Goal: Task Accomplishment & Management: Use online tool/utility

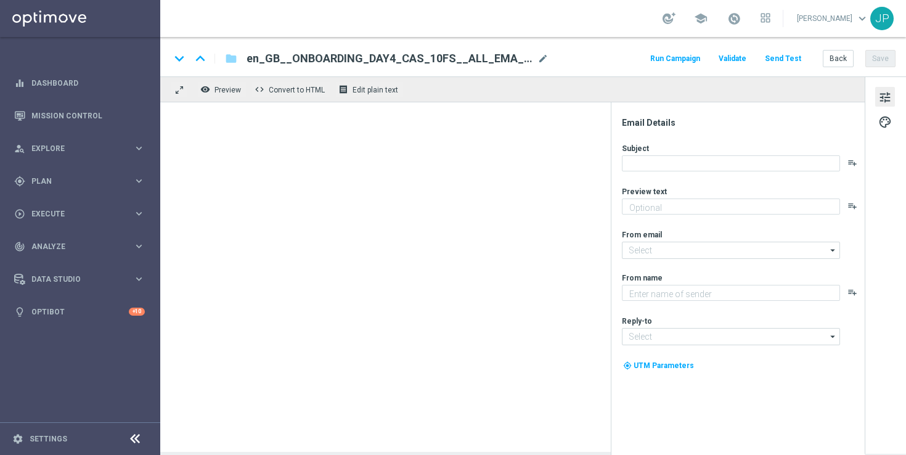
type textarea "Feel the thrill of the casino with this exclusive freebie."
type input "[EMAIL_ADDRESS][DOMAIN_NAME]"
type textarea "Lottoland"
type input "[EMAIL_ADDRESS][DOMAIN_NAME]"
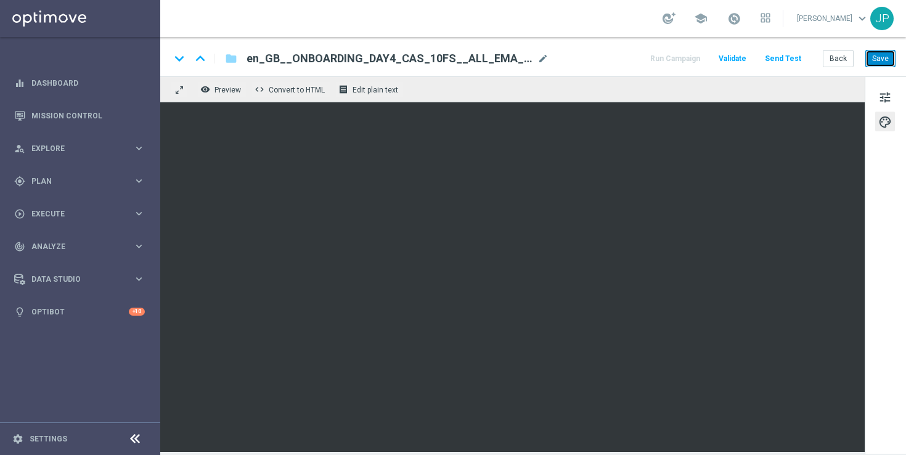
click at [891, 55] on button "Save" at bounding box center [880, 58] width 30 height 17
click at [882, 59] on button "Save" at bounding box center [880, 58] width 30 height 17
click at [890, 62] on button "Save" at bounding box center [880, 58] width 30 height 17
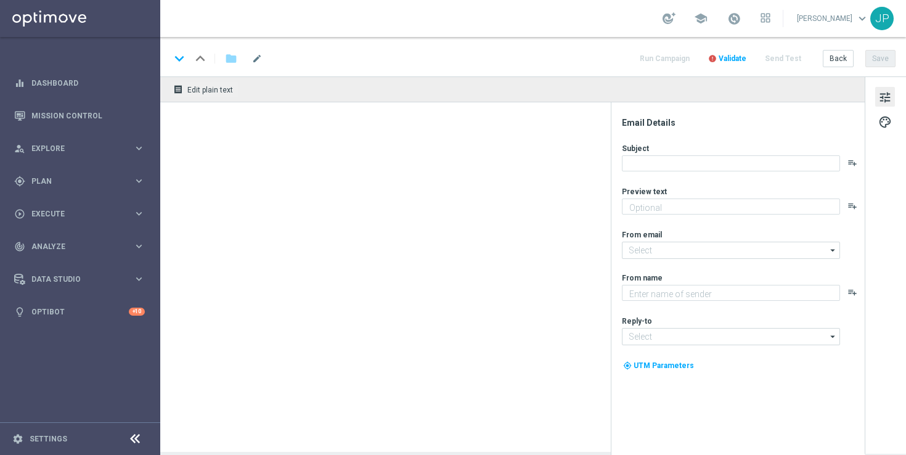
type textarea "Feel the thrill of the casino with this exclusive freebie."
type textarea "Lottoland"
type input "[EMAIL_ADDRESS][DOMAIN_NAME]"
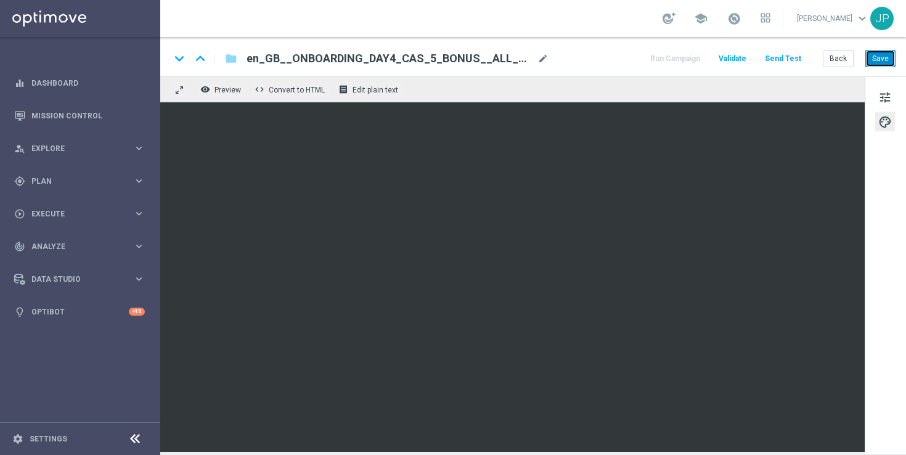
click at [879, 63] on button "Save" at bounding box center [880, 58] width 30 height 17
click at [872, 63] on button "Save" at bounding box center [880, 58] width 30 height 17
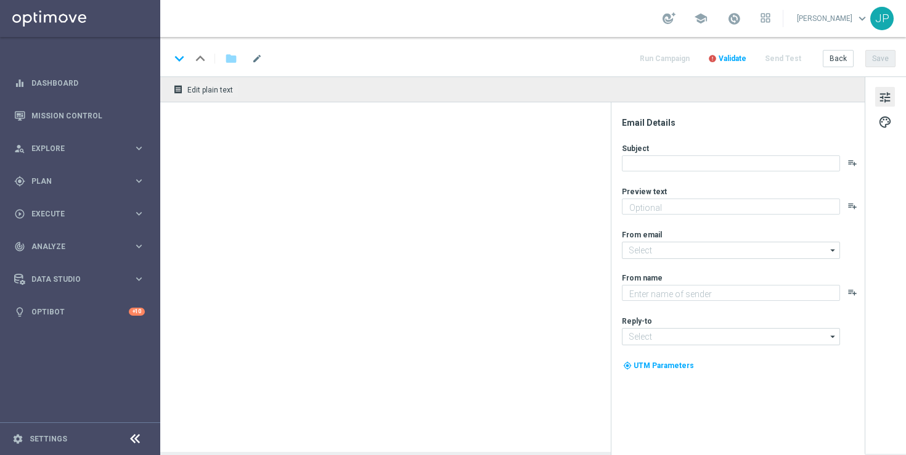
type textarea "Feel the thrill of the casino with this exclusive freebie."
type textarea "Lottoland"
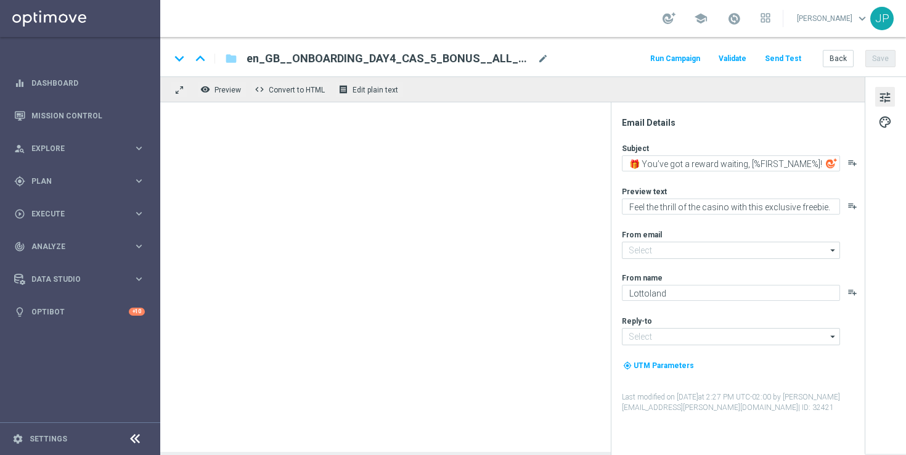
type input "[EMAIL_ADDRESS][DOMAIN_NAME]"
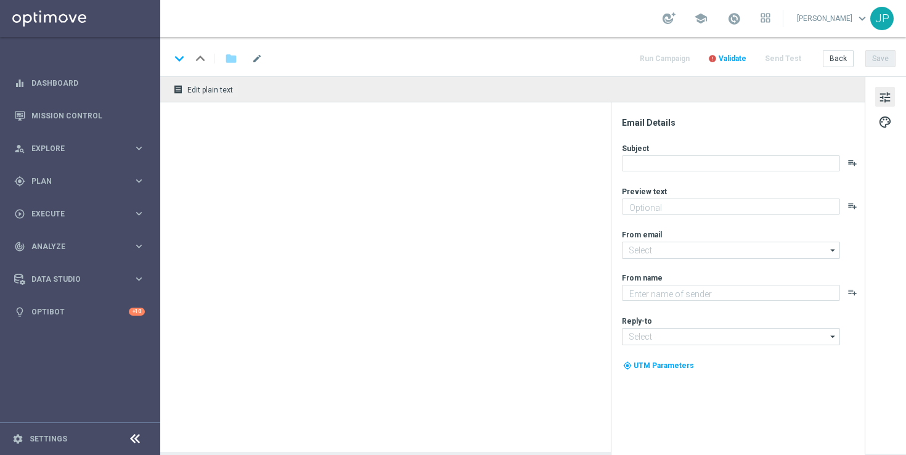
type textarea "Feel the thrill of the casino with this exclusive freebie."
type input "[EMAIL_ADDRESS][DOMAIN_NAME]"
type textarea "Lottoland"
type input "[EMAIL_ADDRESS][DOMAIN_NAME]"
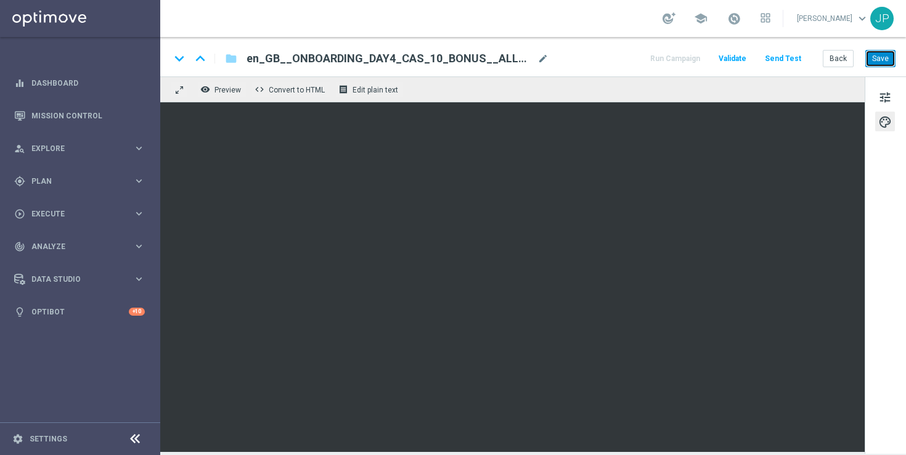
click at [892, 57] on button "Save" at bounding box center [880, 58] width 30 height 17
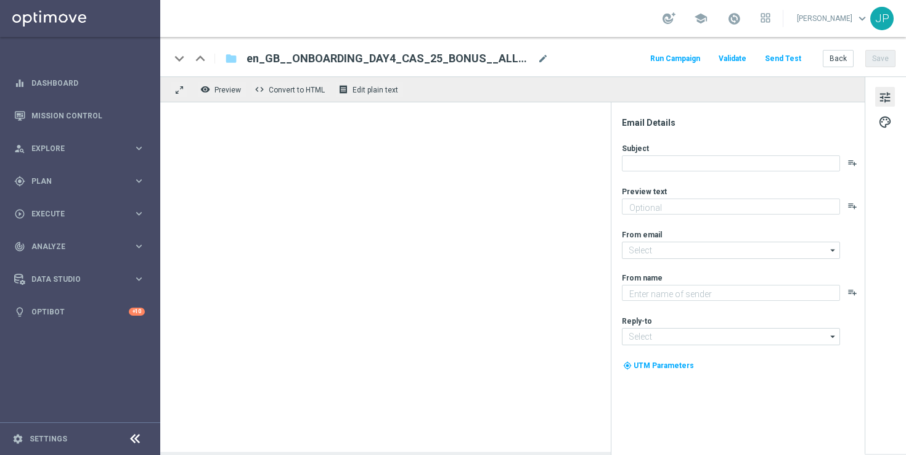
type textarea "Feel the thrill of the casino with this exclusive freebie."
type input "[EMAIL_ADDRESS][DOMAIN_NAME]"
type textarea "Lottoland"
type input "[EMAIL_ADDRESS][DOMAIN_NAME]"
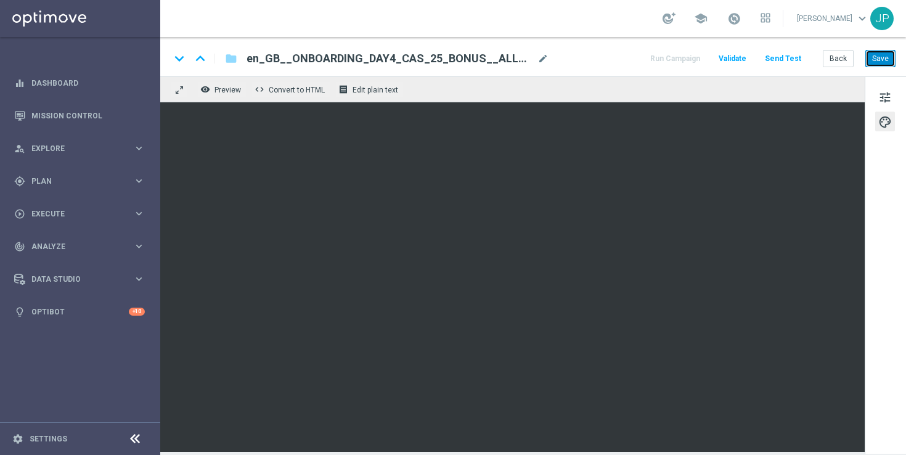
click at [883, 57] on button "Save" at bounding box center [880, 58] width 30 height 17
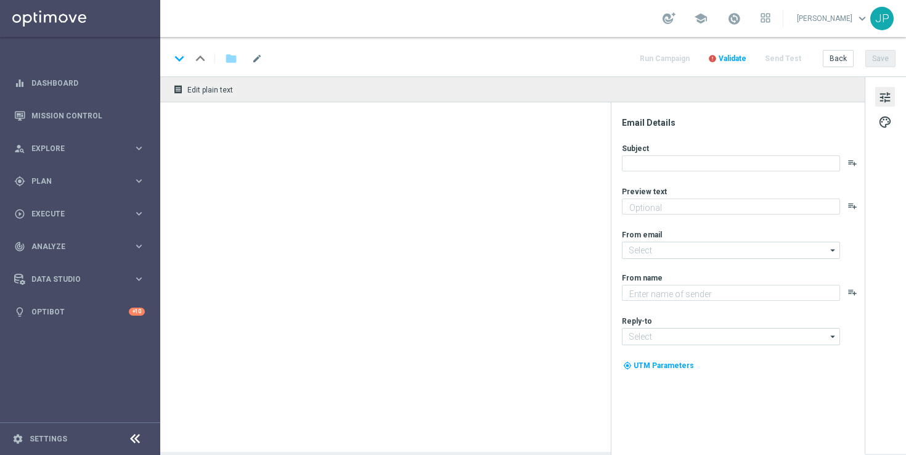
type textarea "Feel the thrill of the casino with this exclusive freebie."
type input "[EMAIL_ADDRESS][DOMAIN_NAME]"
type textarea "Lottoland"
type input "[EMAIL_ADDRESS][DOMAIN_NAME]"
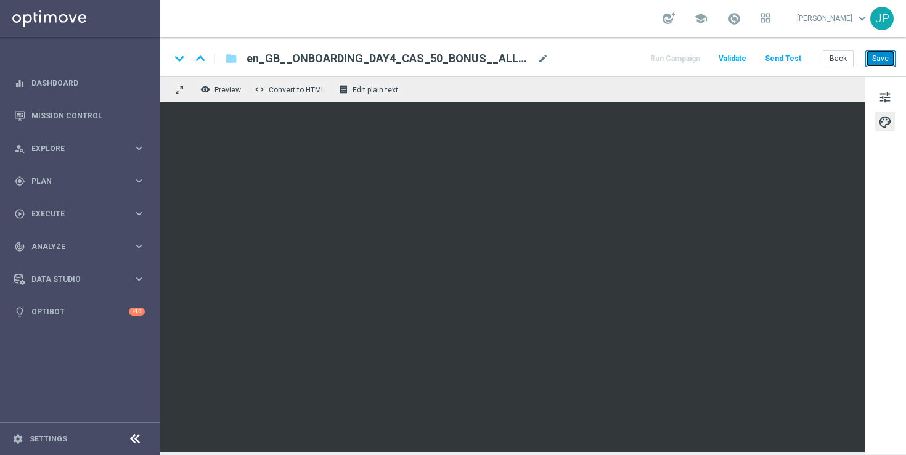
click at [881, 57] on button "Save" at bounding box center [880, 58] width 30 height 17
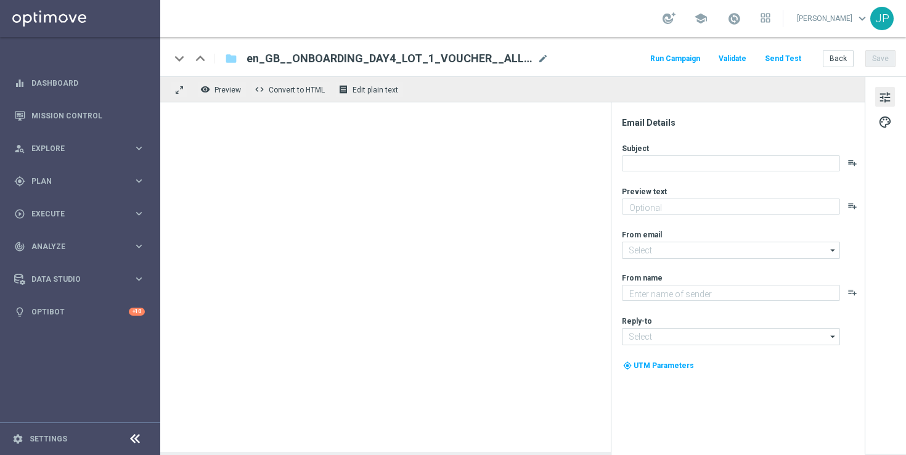
type textarea "Try your luck on worldwide lottos with this exclusive freebie."
type input "[EMAIL_ADDRESS][DOMAIN_NAME]"
type textarea "Lottoland"
type input "[EMAIL_ADDRESS][DOMAIN_NAME]"
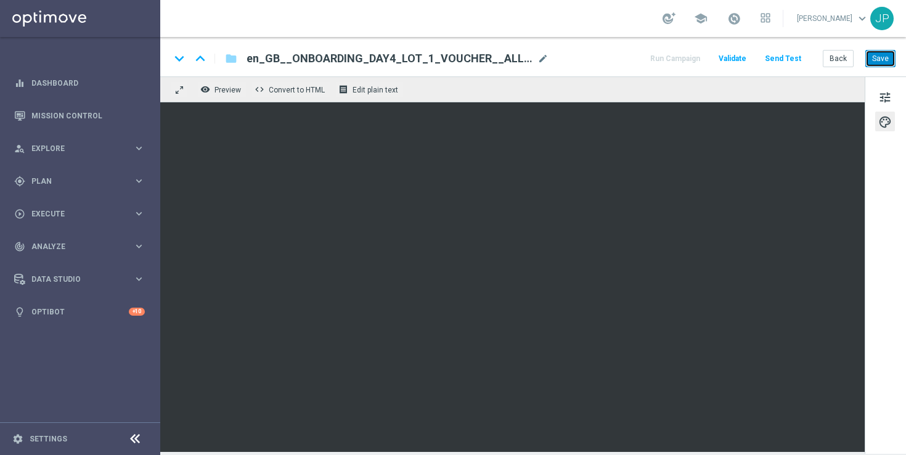
click at [884, 64] on button "Save" at bounding box center [880, 58] width 30 height 17
click at [886, 63] on button "Save" at bounding box center [880, 58] width 30 height 17
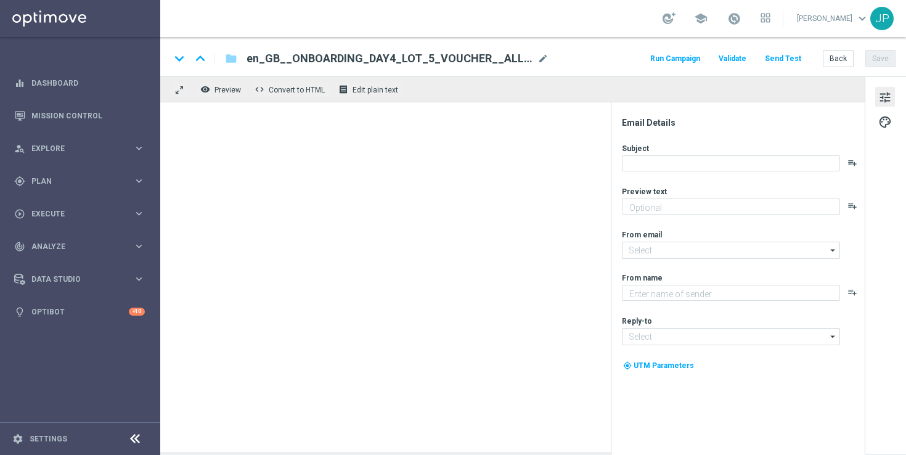
type textarea "Try your luck on worldwide lottos with this exclusive freebie."
type input "[EMAIL_ADDRESS][DOMAIN_NAME]"
type textarea "Lottoland"
type input "[EMAIL_ADDRESS][DOMAIN_NAME]"
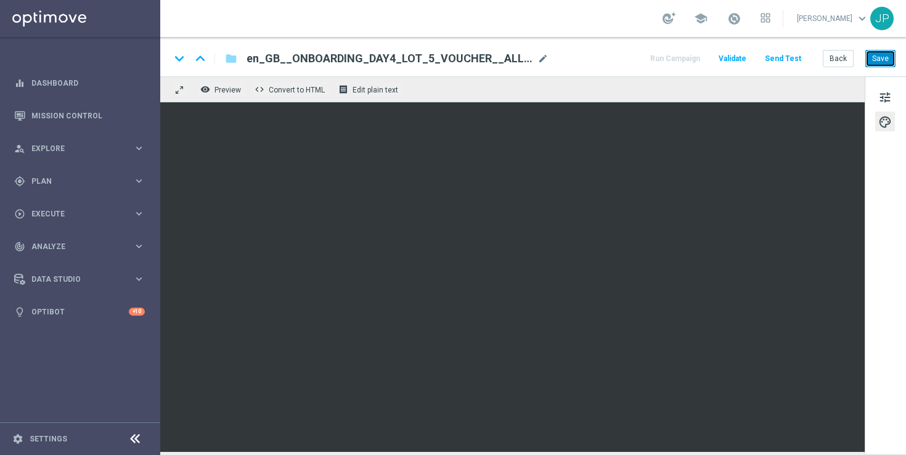
click at [889, 58] on button "Save" at bounding box center [880, 58] width 30 height 17
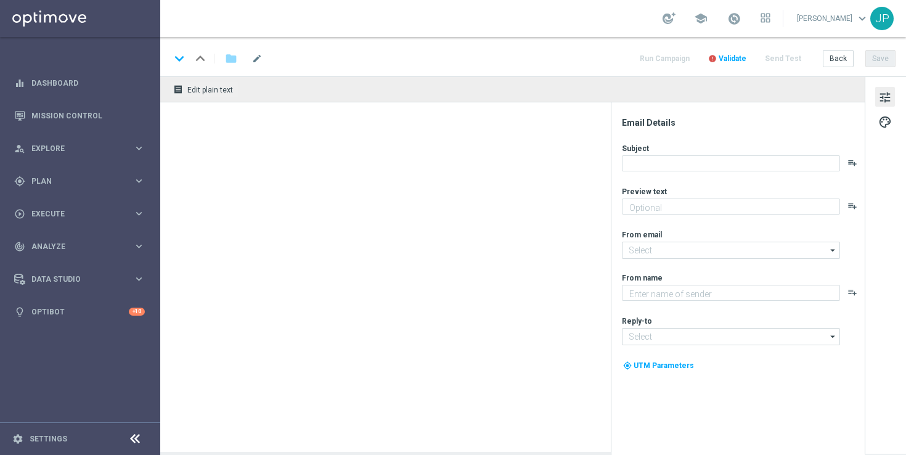
type textarea "Try your luck on worldwide lottos with this exclusive freebie."
type input "[EMAIL_ADDRESS][DOMAIN_NAME]"
type textarea "Lottoland"
type input "[EMAIL_ADDRESS][DOMAIN_NAME]"
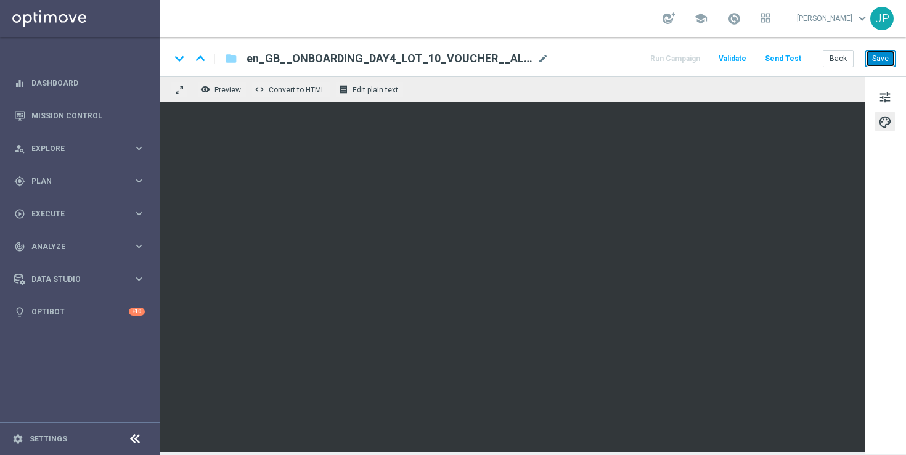
click at [889, 56] on button "Save" at bounding box center [880, 58] width 30 height 17
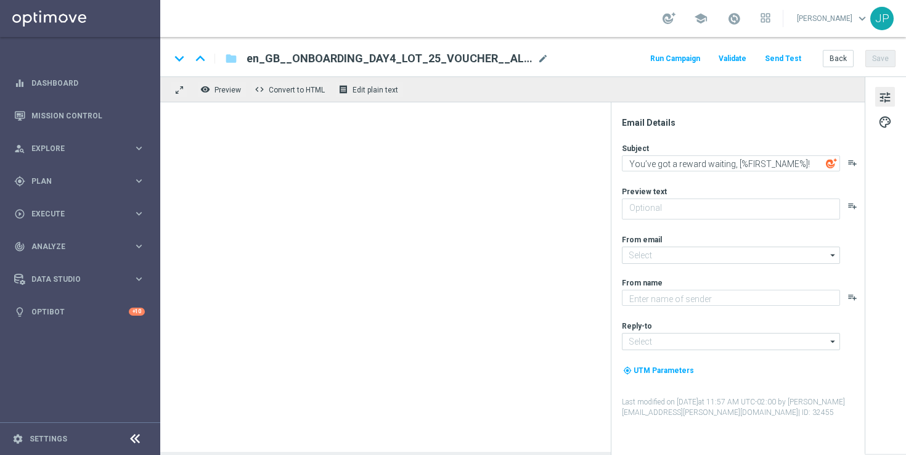
type textarea "Try your luck on worldwide lottos with this exclusive freebie."
type textarea "Lottoland"
type input "[EMAIL_ADDRESS][DOMAIN_NAME]"
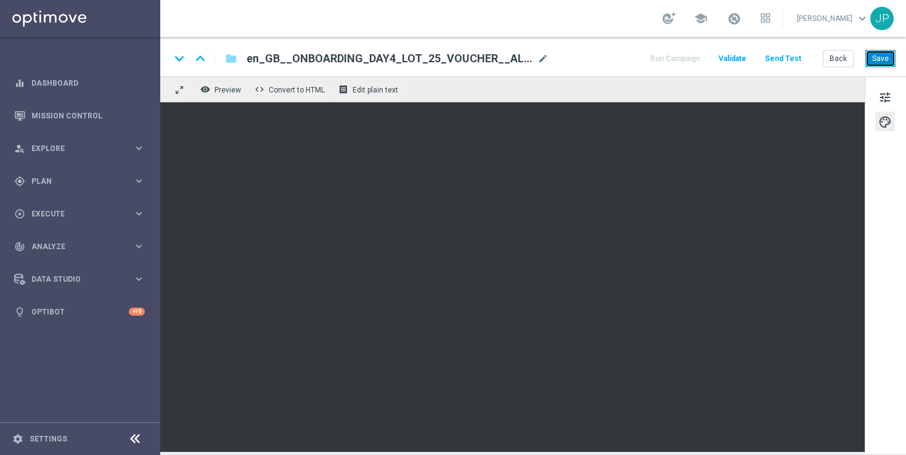
click at [886, 62] on button "Save" at bounding box center [880, 58] width 30 height 17
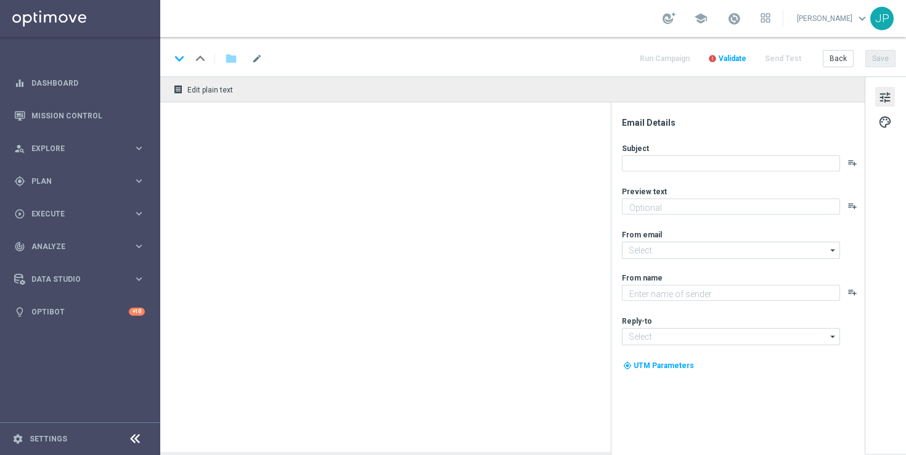
type textarea "Try your luck on worldwide lottos with this exclusive freebie."
type input "[EMAIL_ADDRESS][DOMAIN_NAME]"
type textarea "Lottoland"
type input "[EMAIL_ADDRESS][DOMAIN_NAME]"
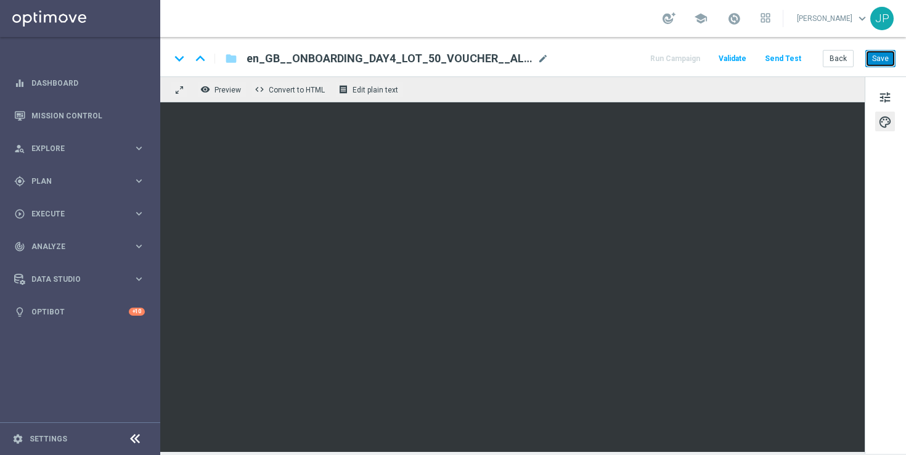
click at [886, 59] on button "Save" at bounding box center [880, 58] width 30 height 17
